Goal: Information Seeking & Learning: Learn about a topic

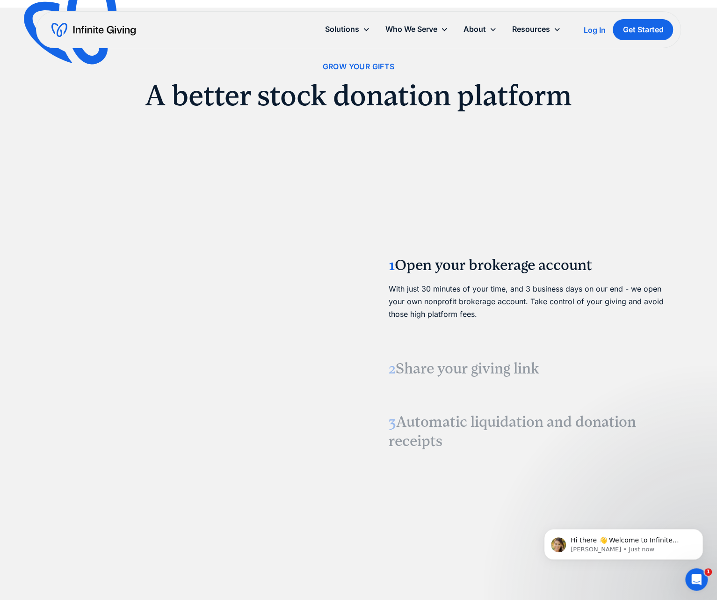
scroll to position [1076, 0]
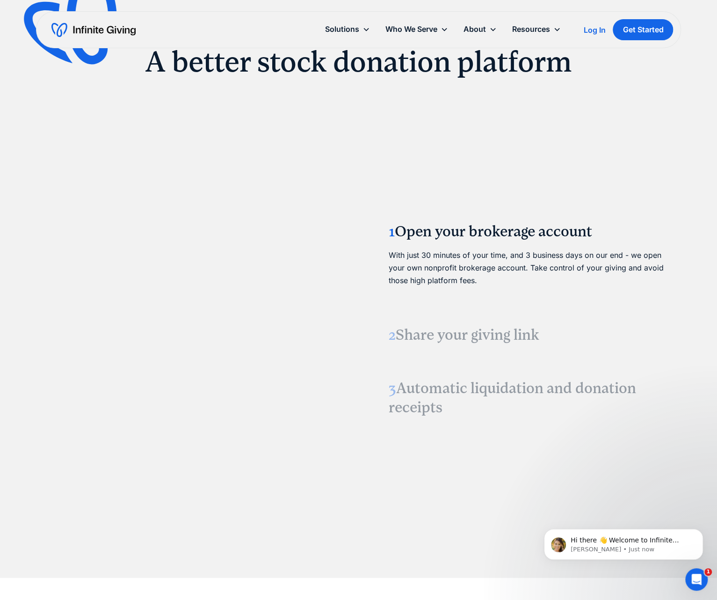
click at [218, 306] on video at bounding box center [188, 318] width 140 height 70
click at [258, 309] on video at bounding box center [188, 318] width 140 height 70
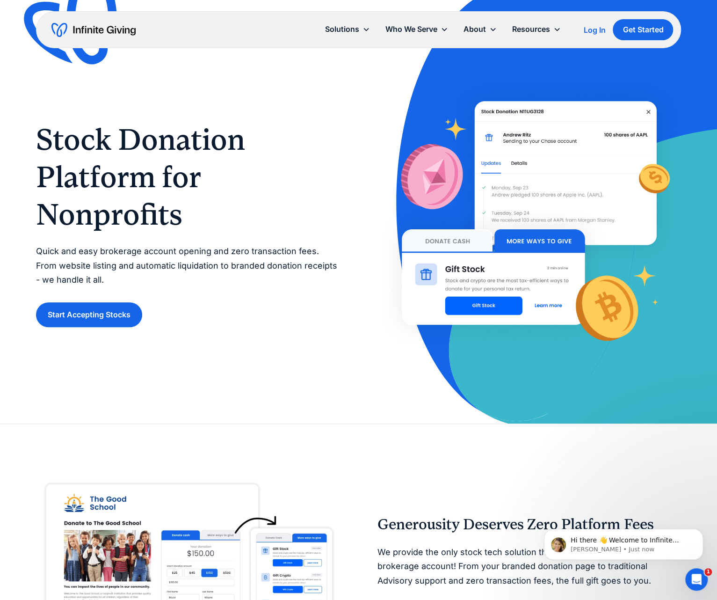
scroll to position [0, 0]
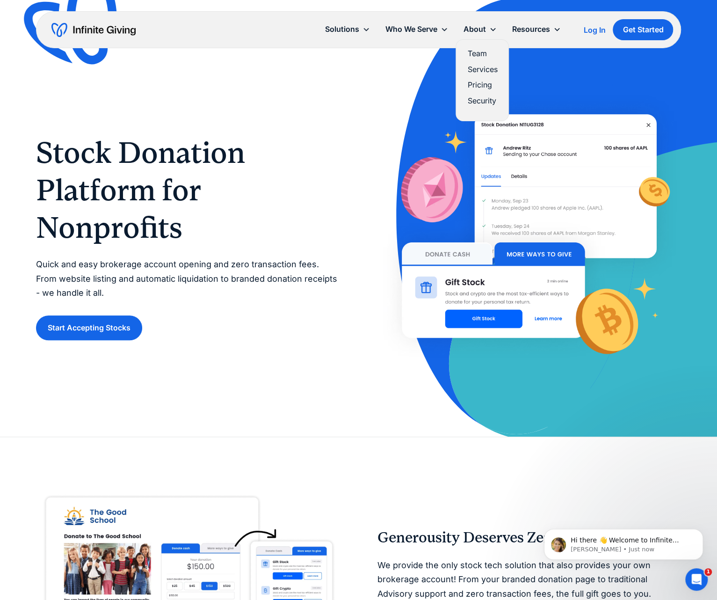
click at [487, 82] on link "Pricing" at bounding box center [482, 85] width 30 height 13
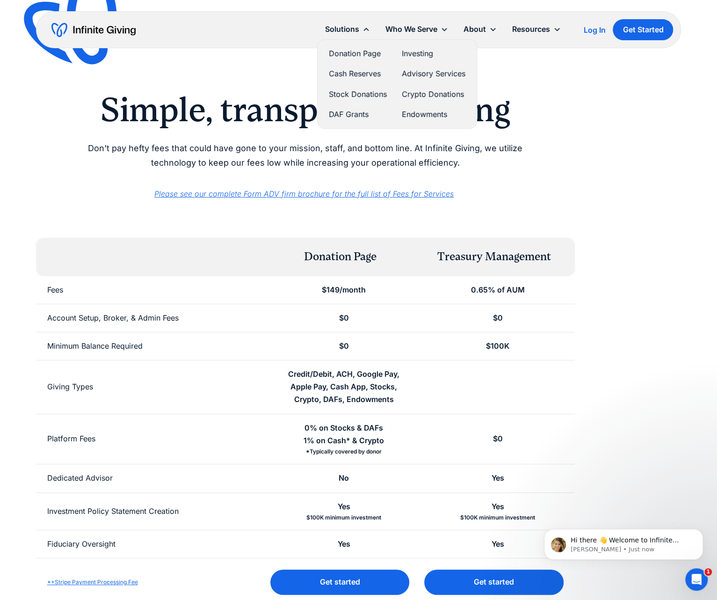
click at [371, 94] on link "Stock Donations" at bounding box center [358, 94] width 58 height 13
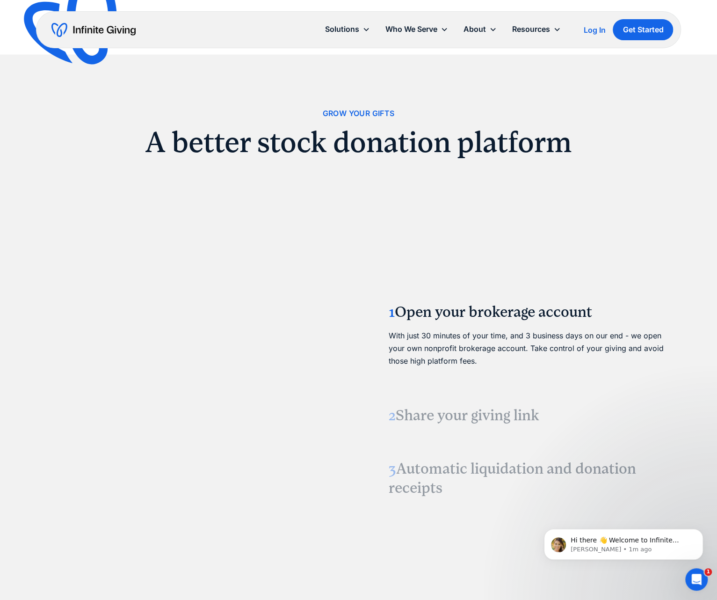
scroll to position [1029, 0]
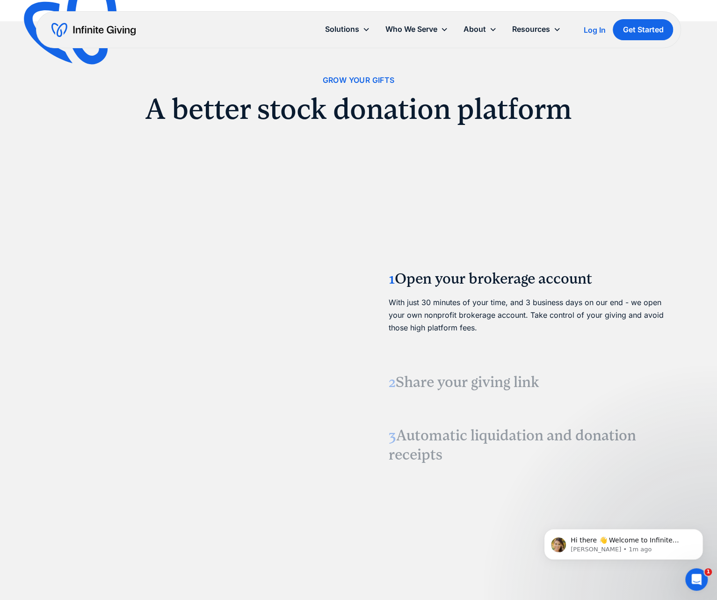
click at [460, 372] on h3 "2 Share your giving link" at bounding box center [530, 382] width 282 height 20
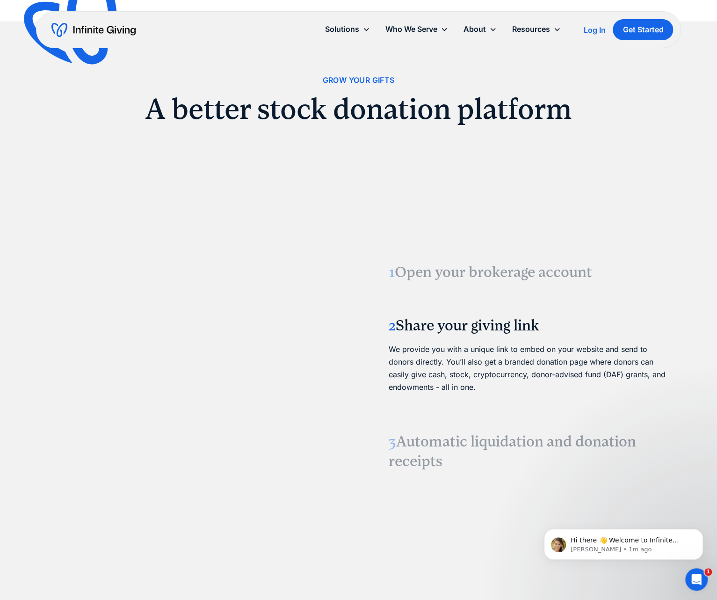
click at [438, 445] on h3 "3 Automatic liquidation and donation receipts" at bounding box center [530, 450] width 282 height 39
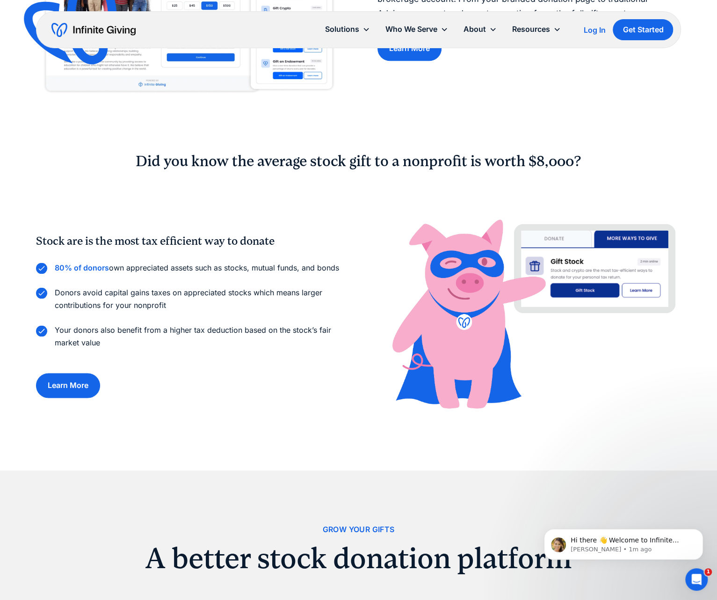
scroll to position [515, 0]
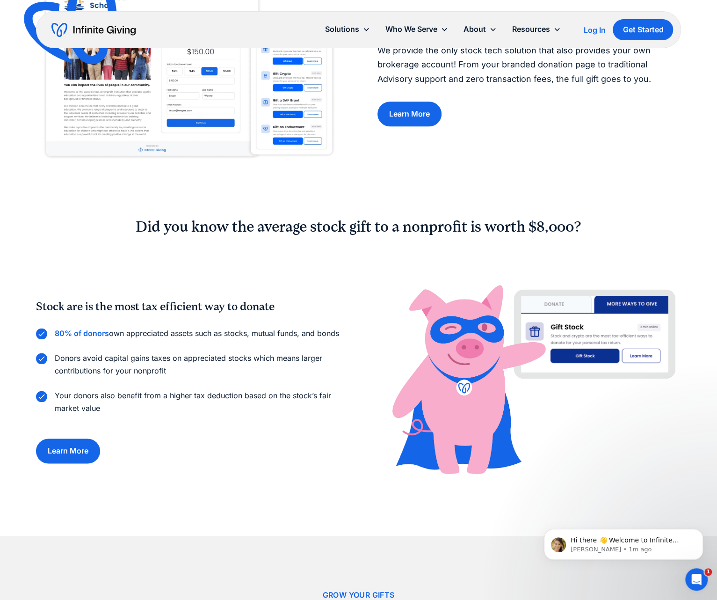
click at [112, 23] on img "home" at bounding box center [93, 29] width 84 height 15
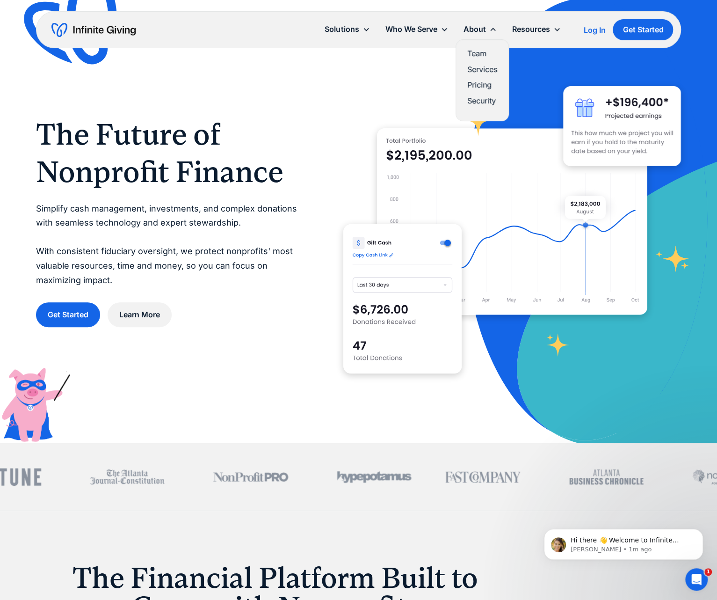
click at [477, 51] on link "Team" at bounding box center [482, 53] width 30 height 13
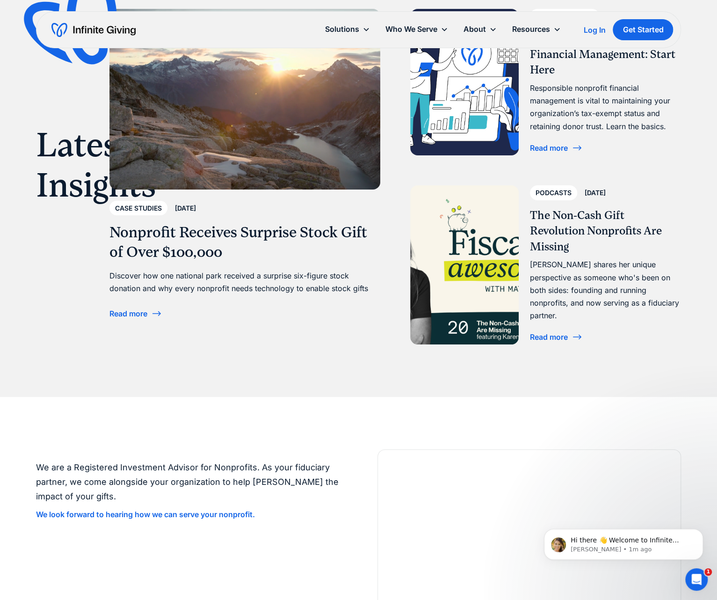
scroll to position [2199, 0]
